Goal: Find contact information: Find contact information

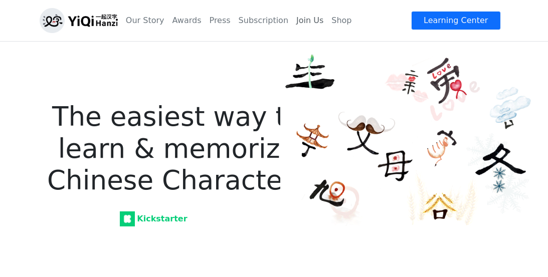
click at [309, 20] on link "Join Us" at bounding box center [309, 21] width 35 height 20
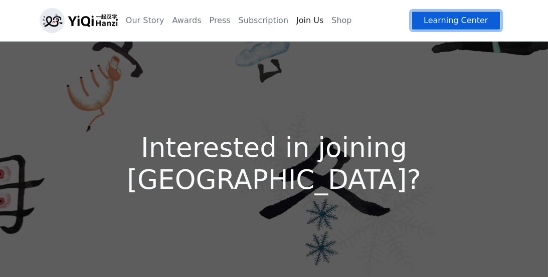
click at [478, 23] on link "Learning Center" at bounding box center [455, 20] width 89 height 19
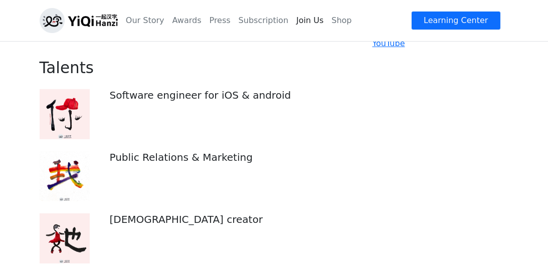
scroll to position [451, 0]
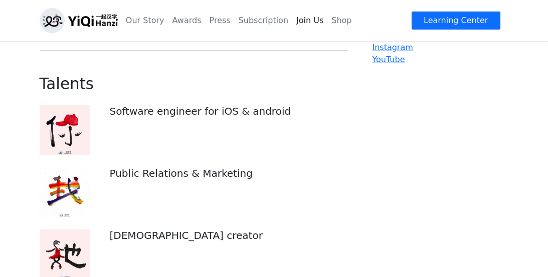
click at [77, 123] on img at bounding box center [65, 130] width 50 height 50
click at [64, 188] on img at bounding box center [65, 192] width 50 height 50
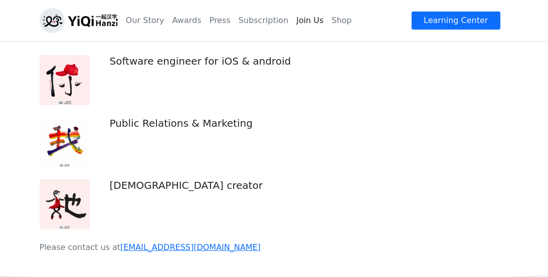
scroll to position [552, 0]
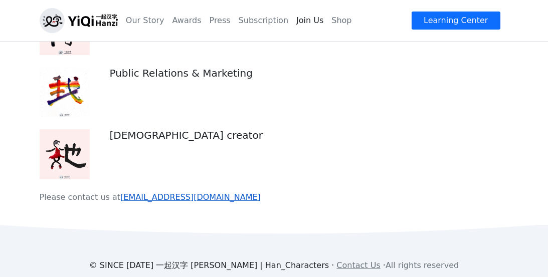
click at [170, 193] on link "[EMAIL_ADDRESS][DOMAIN_NAME]" at bounding box center [190, 198] width 140 height 10
click at [172, 193] on link "[EMAIL_ADDRESS][DOMAIN_NAME]" at bounding box center [190, 198] width 140 height 10
drag, startPoint x: 212, startPoint y: 187, endPoint x: 117, endPoint y: 190, distance: 95.3
click at [117, 192] on p "Please contact us at [EMAIL_ADDRESS][DOMAIN_NAME]" at bounding box center [194, 198] width 309 height 12
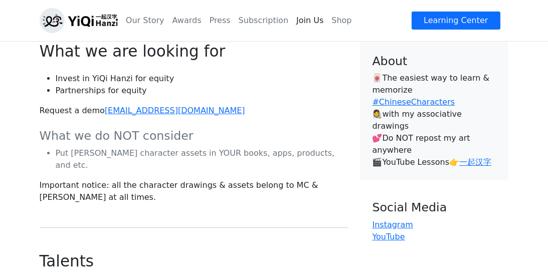
scroll to position [215, 0]
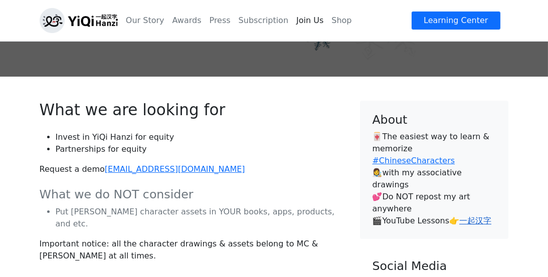
click at [474, 216] on link "一起汉字" at bounding box center [475, 221] width 32 height 10
